Goal: Task Accomplishment & Management: Complete application form

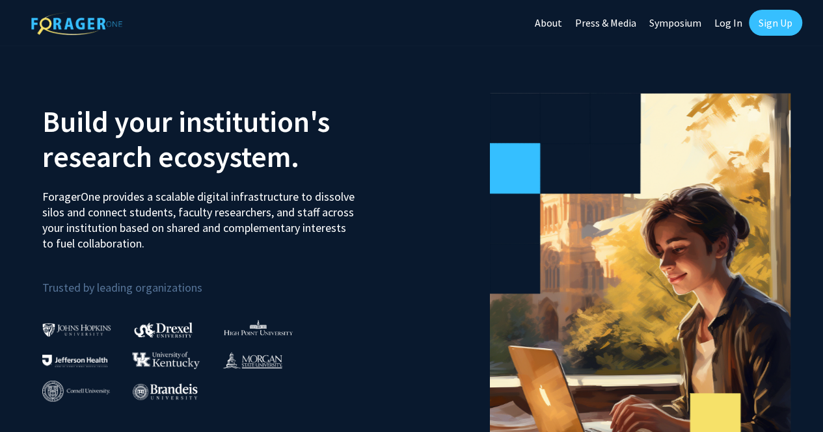
click at [731, 25] on link "Log In" at bounding box center [728, 23] width 41 height 46
select select
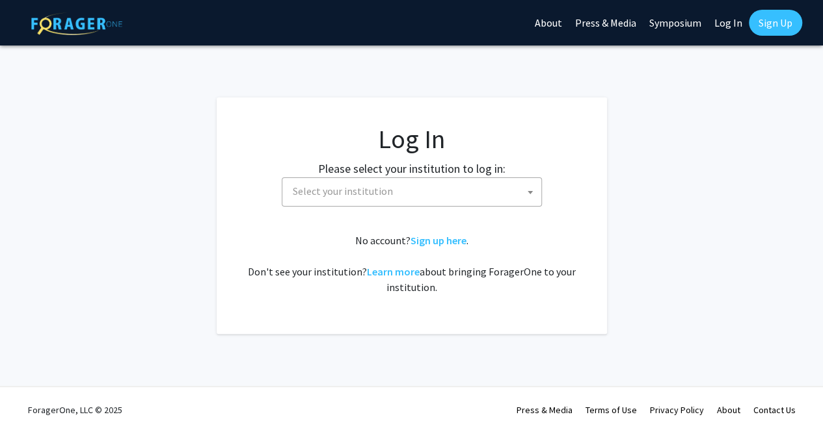
click at [779, 20] on link "Sign Up" at bounding box center [775, 23] width 53 height 26
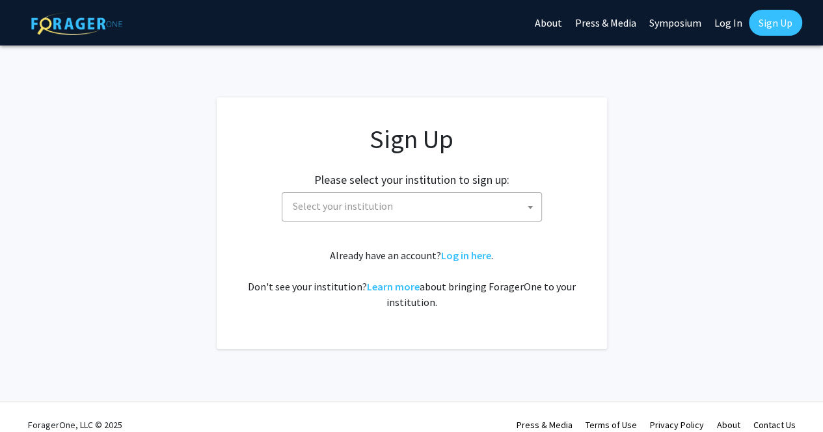
drag, startPoint x: 480, startPoint y: 191, endPoint x: 478, endPoint y: 201, distance: 9.9
click at [478, 201] on div "Please select your institution to sign up: [GEOGRAPHIC_DATA] [GEOGRAPHIC_DATA] …" at bounding box center [412, 191] width 358 height 62
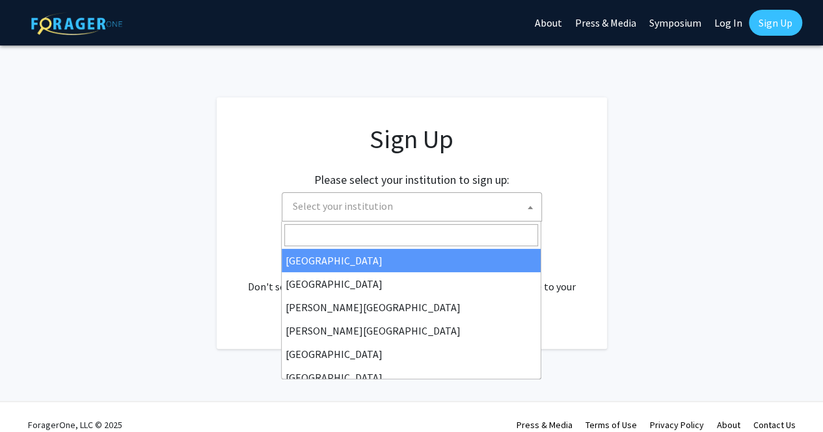
click at [478, 201] on span "Select your institution" at bounding box center [414, 206] width 254 height 27
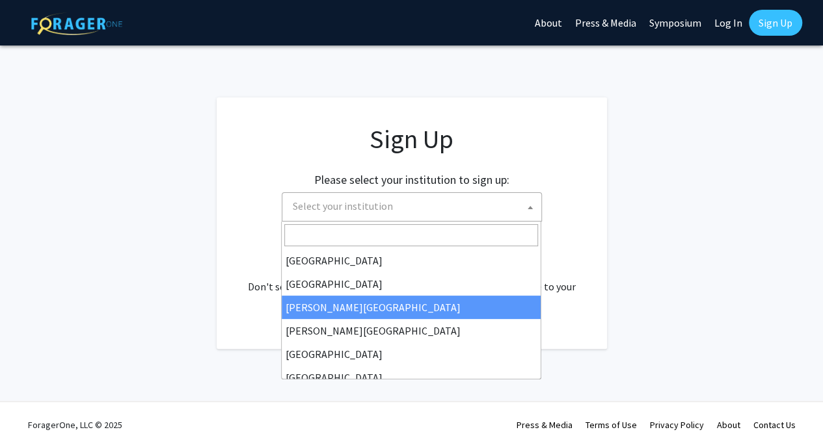
select select "5"
drag, startPoint x: 461, startPoint y: 215, endPoint x: 470, endPoint y: 181, distance: 34.9
click at [470, 181] on div "Please select your institution to sign up: [GEOGRAPHIC_DATA] [GEOGRAPHIC_DATA] …" at bounding box center [412, 191] width 358 height 62
